Goal: Complete application form

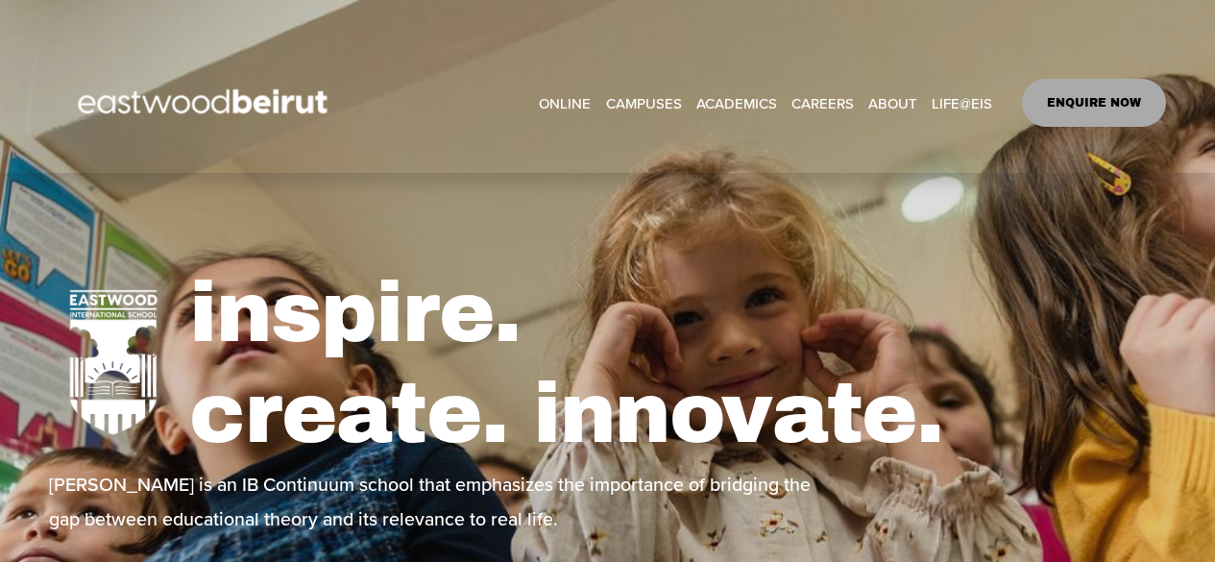
select select "**"
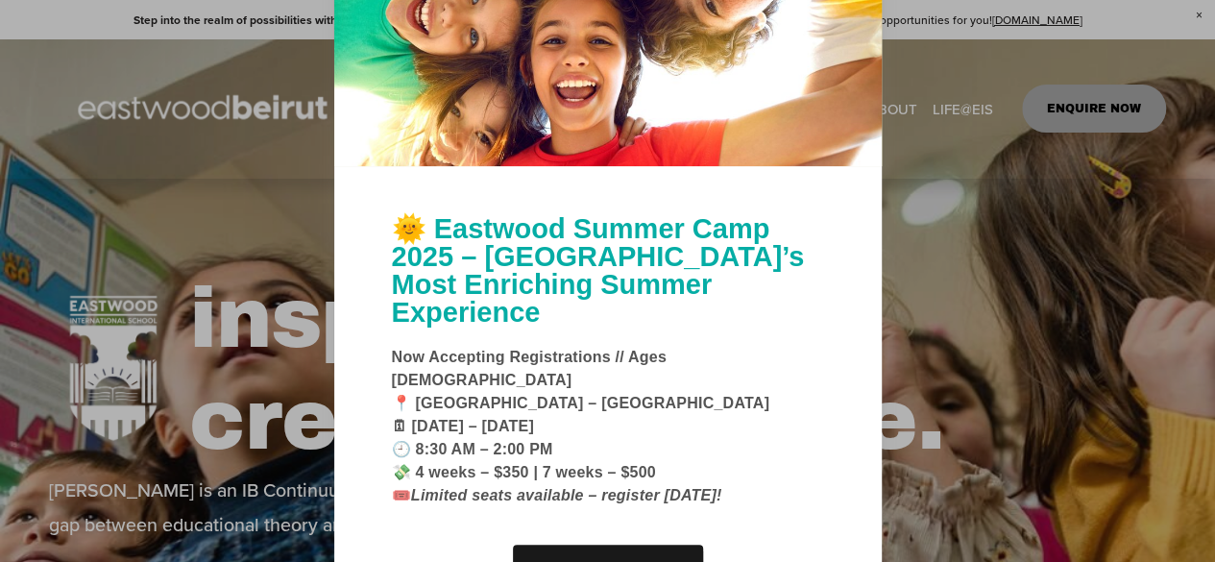
click at [1189, 126] on div at bounding box center [607, 281] width 1215 height 562
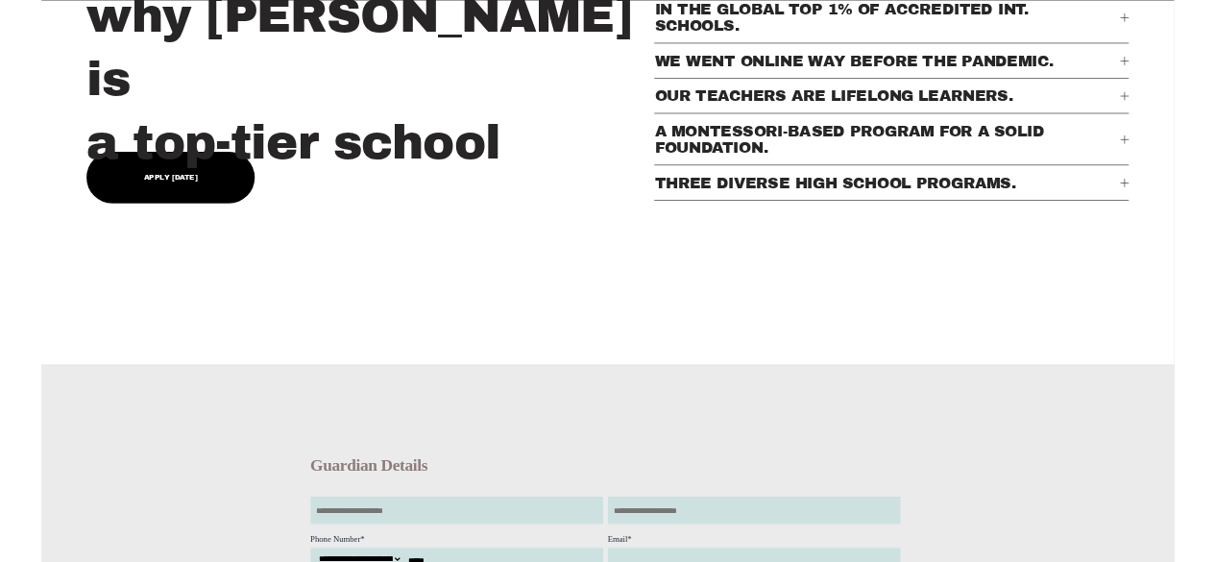
scroll to position [1052, 0]
